Goal: Information Seeking & Learning: Find specific fact

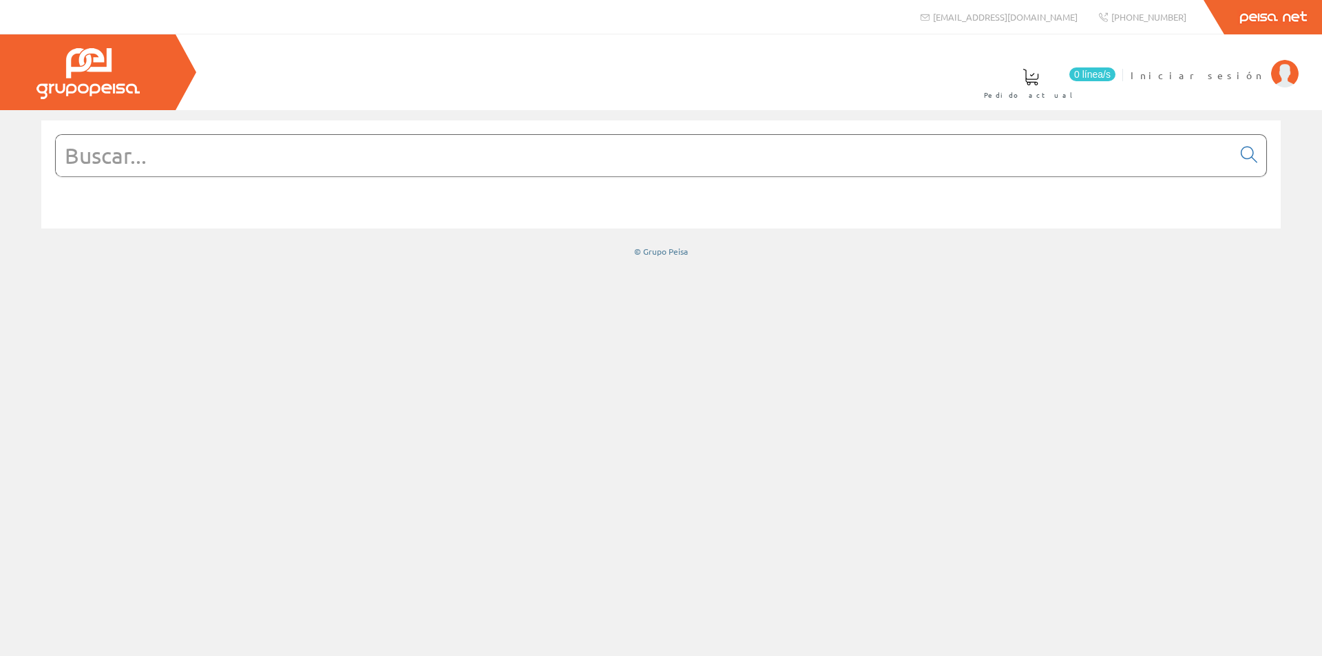
click at [236, 169] on input "text" at bounding box center [644, 155] width 1177 height 41
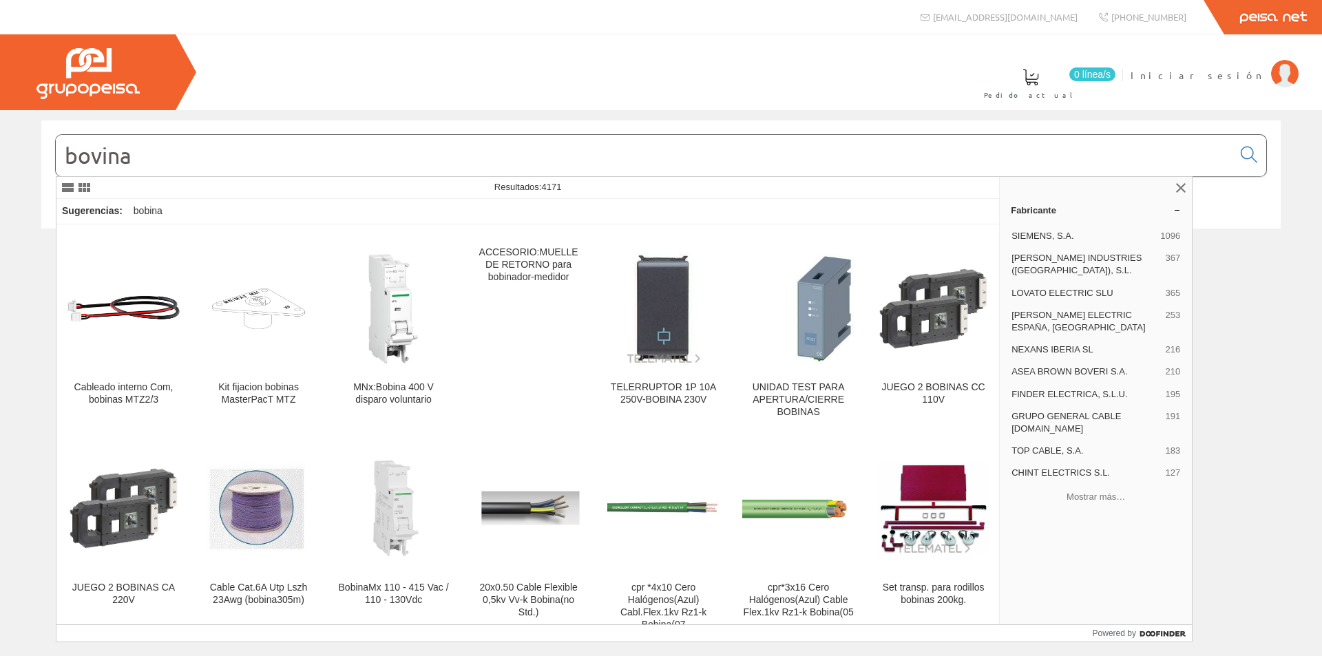
scroll to position [3305, 0]
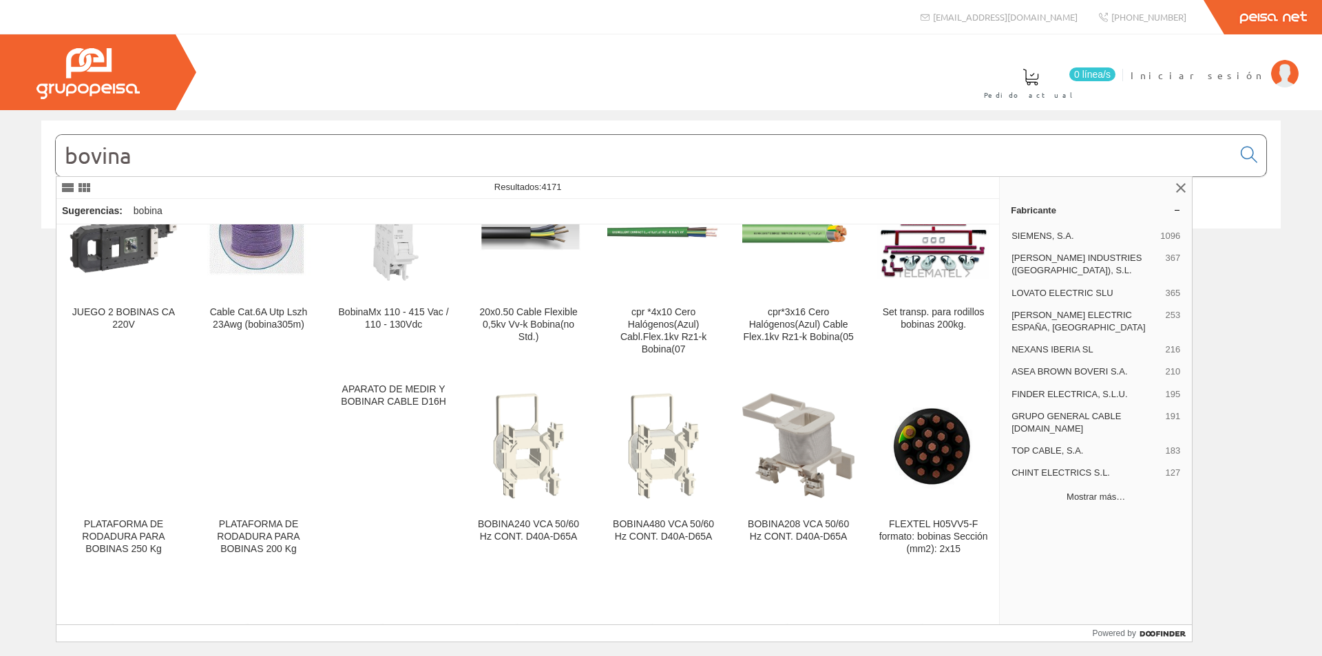
type input "bovina"
click at [1086, 494] on button "Mostrar más…" at bounding box center [1095, 496] width 181 height 23
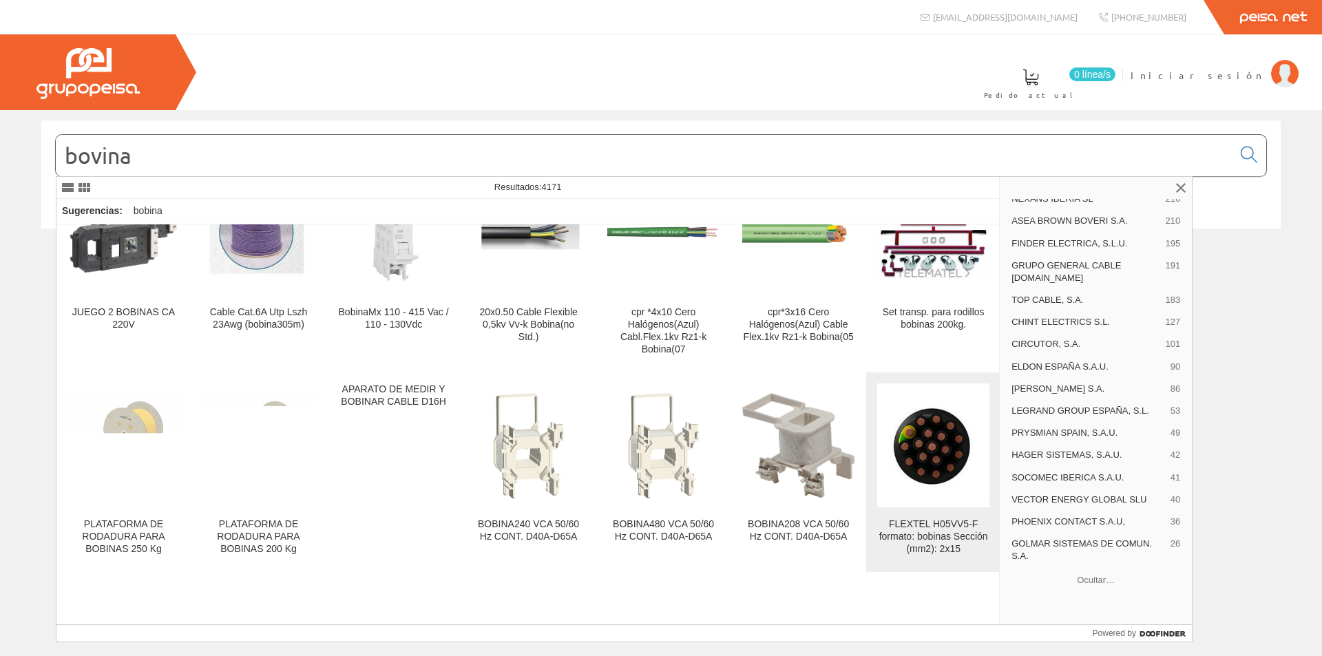
scroll to position [3580, 0]
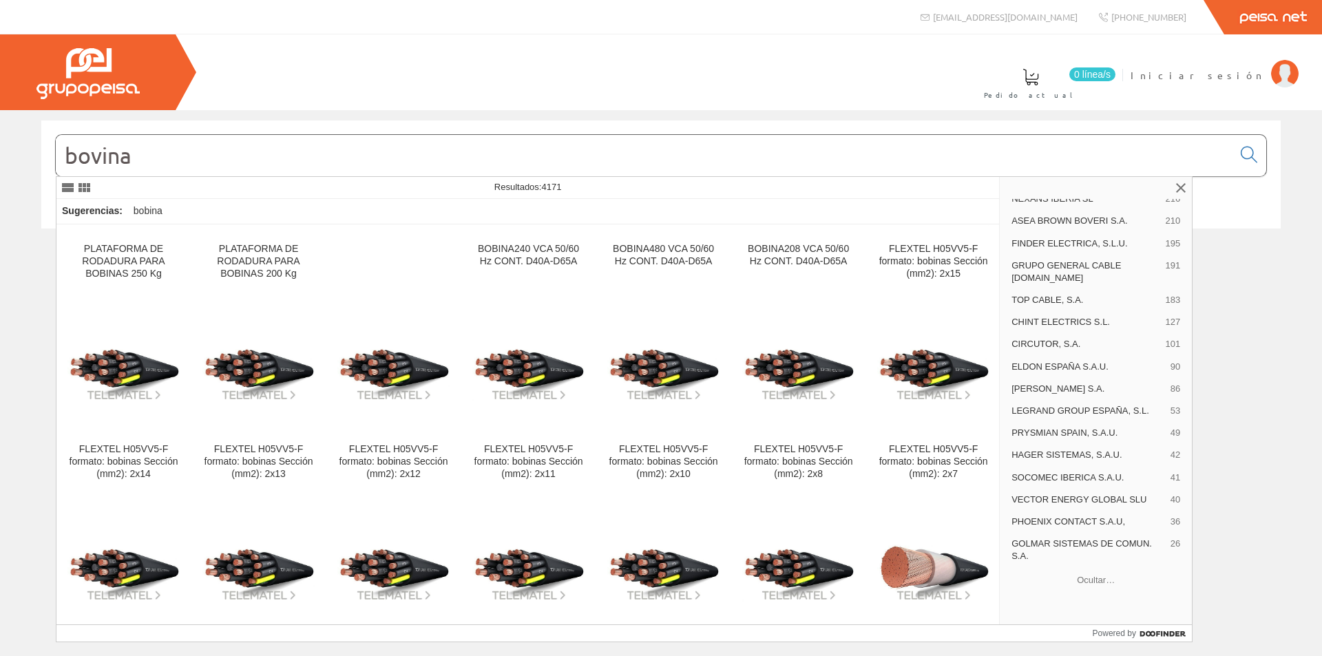
click at [150, 154] on input "bovina" at bounding box center [644, 155] width 1177 height 41
drag, startPoint x: 150, startPoint y: 154, endPoint x: 25, endPoint y: 140, distance: 126.1
click at [28, 141] on div "bovina © Grupo Peisa" at bounding box center [661, 188] width 1322 height 137
click at [1259, 316] on div at bounding box center [661, 383] width 1322 height 546
